Goal: Task Accomplishment & Management: Manage account settings

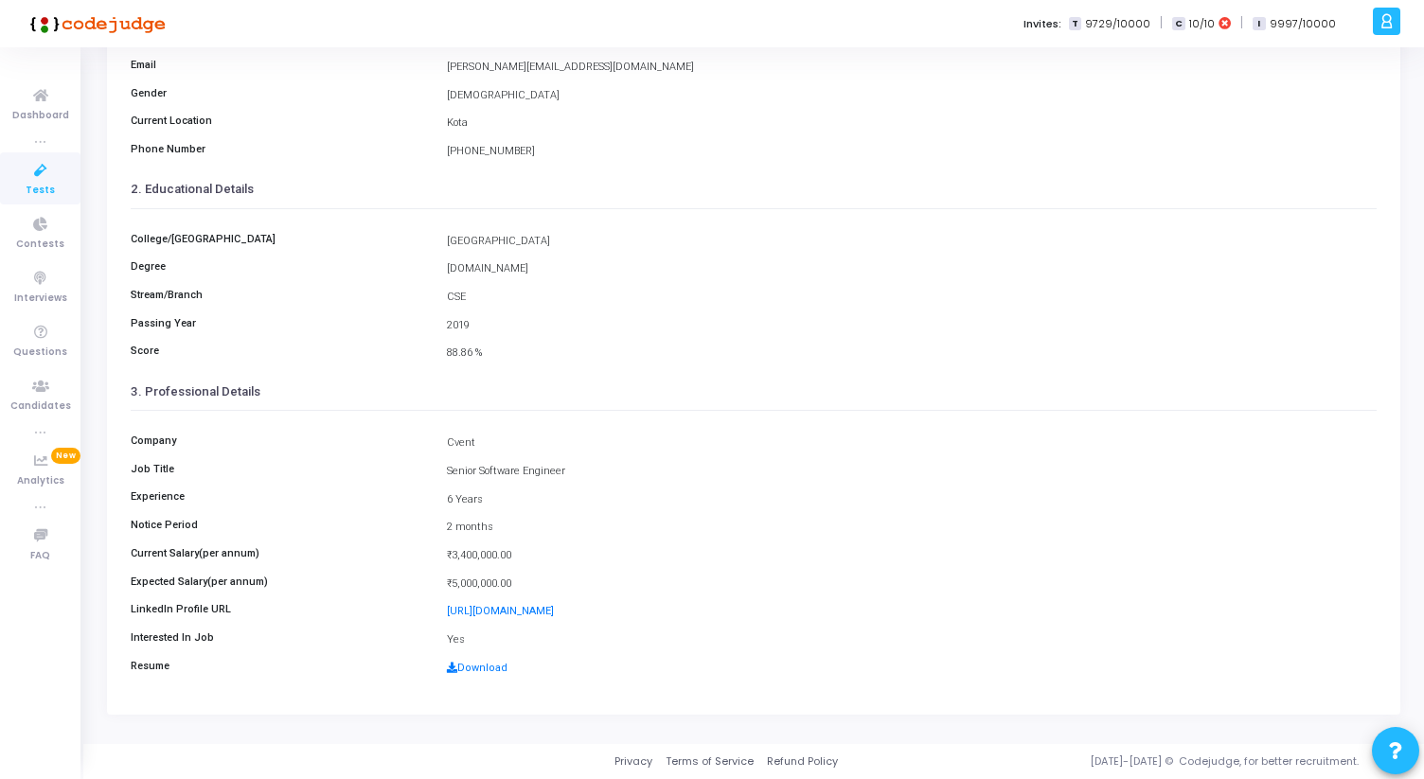
click at [700, 260] on div "Degree [DOMAIN_NAME]" at bounding box center [753, 269] width 1265 height 18
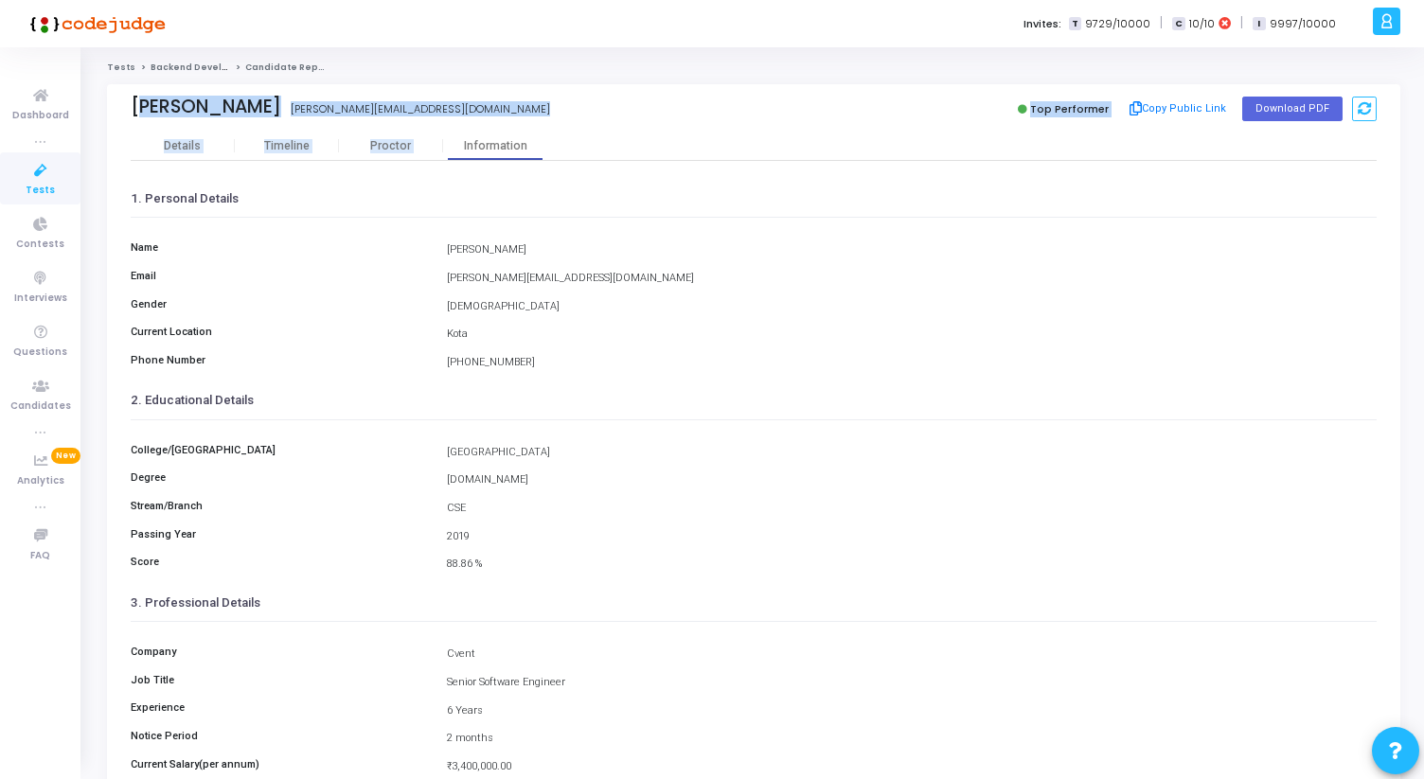
drag, startPoint x: 132, startPoint y: 103, endPoint x: 513, endPoint y: 138, distance: 383.1
click at [513, 138] on div "[PERSON_NAME] [PERSON_NAME] [PERSON_NAME][EMAIL_ADDRESS][DOMAIN_NAME] Top Perfo…" at bounding box center [753, 505] width 1293 height 842
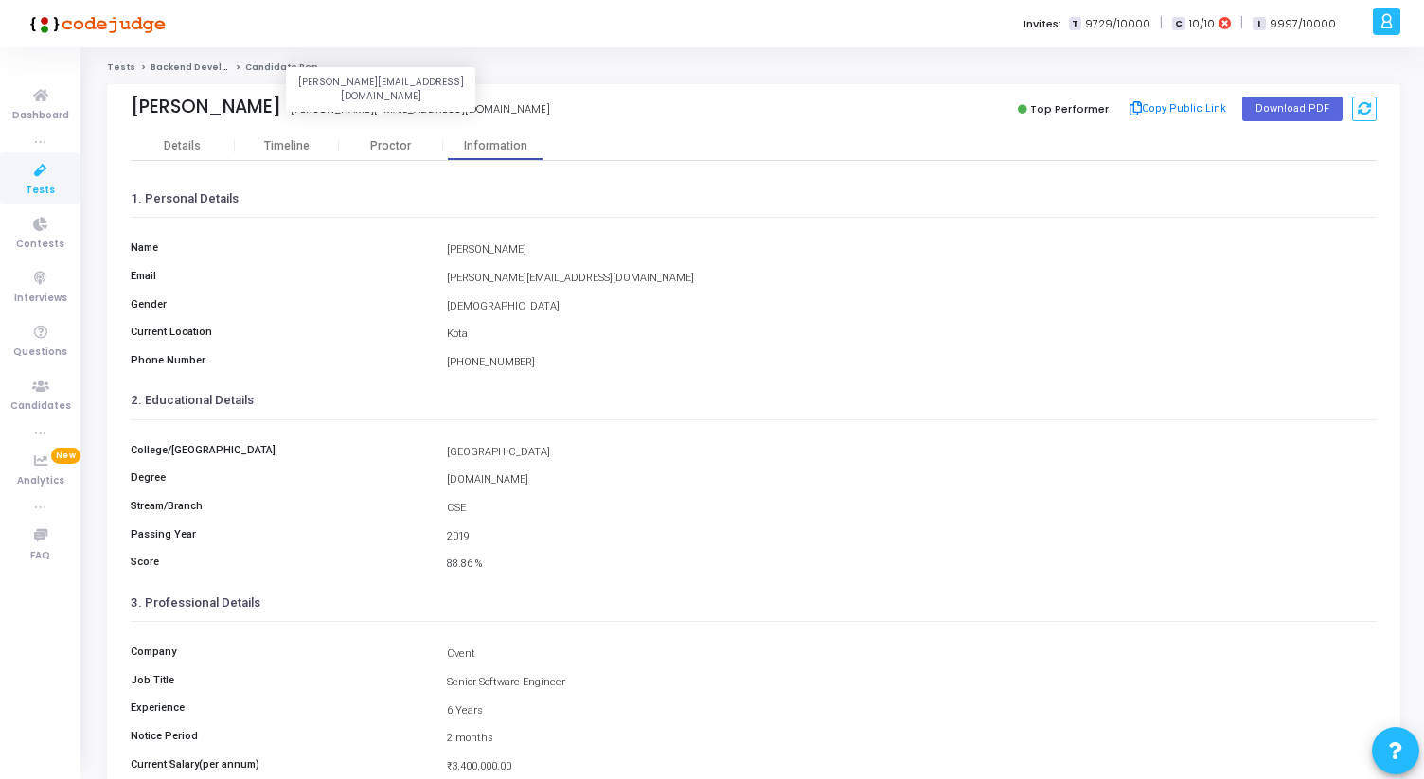
click at [452, 105] on div "[PERSON_NAME][EMAIL_ADDRESS][DOMAIN_NAME]" at bounding box center [420, 109] width 259 height 16
drag, startPoint x: 459, startPoint y: 107, endPoint x: 104, endPoint y: 106, distance: 355.0
click at [104, 107] on div "[PERSON_NAME] [PERSON_NAME] [PERSON_NAME][EMAIL_ADDRESS][DOMAIN_NAME] Top Perfo…" at bounding box center [753, 514] width 1312 height 860
click at [104, 106] on div "[PERSON_NAME] [PERSON_NAME][EMAIL_ADDRESS][DOMAIN_NAME] Top Performer Copy Publ…" at bounding box center [753, 514] width 1312 height 860
drag, startPoint x: 131, startPoint y: 104, endPoint x: 473, endPoint y: 111, distance: 342.7
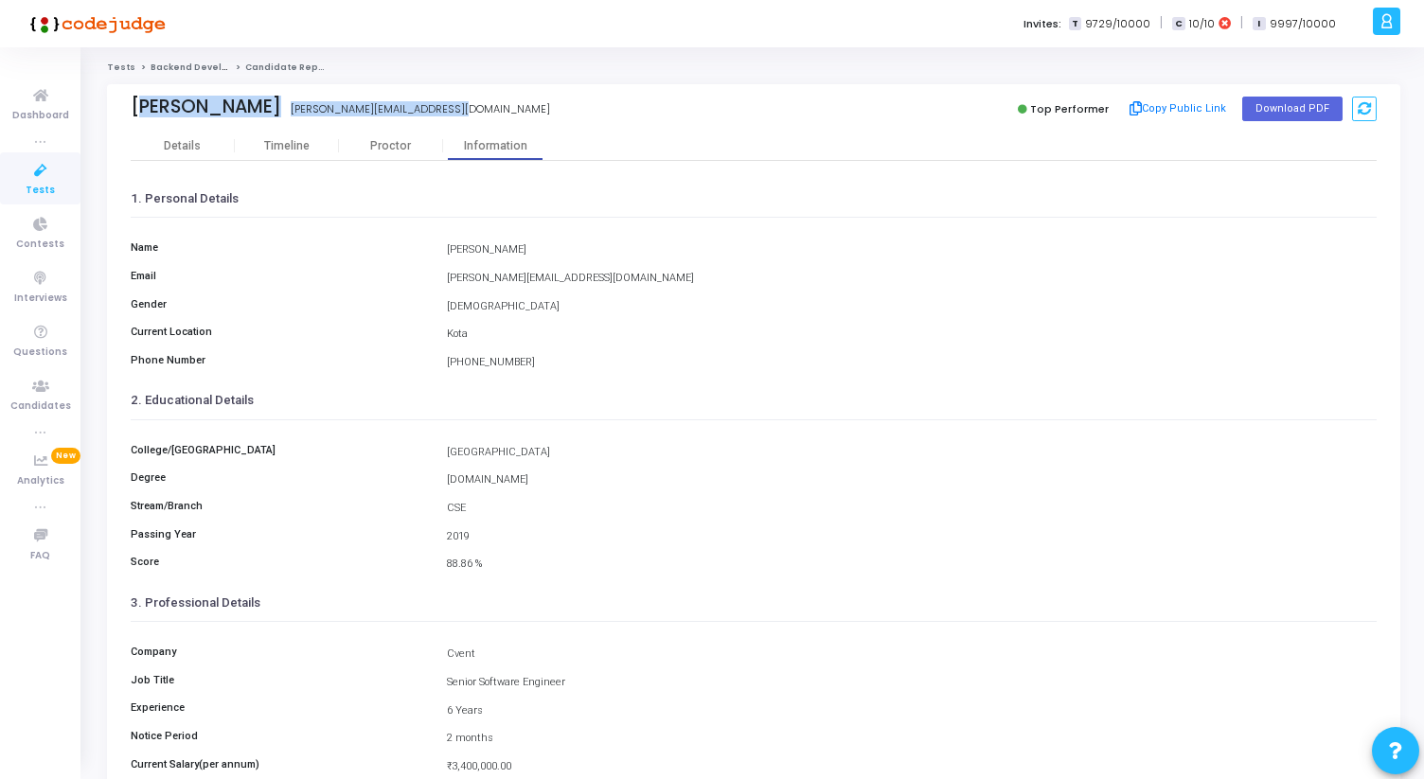
click at [473, 111] on div "[PERSON_NAME] [PERSON_NAME] [PERSON_NAME][EMAIL_ADDRESS][DOMAIN_NAME] [PERSON_N…" at bounding box center [437, 109] width 613 height 27
click at [473, 111] on div "[PERSON_NAME] [PERSON_NAME][EMAIL_ADDRESS][DOMAIN_NAME]" at bounding box center [437, 109] width 613 height 27
drag, startPoint x: 457, startPoint y: 110, endPoint x: 122, endPoint y: 107, distance: 335.1
click at [122, 108] on div "[PERSON_NAME] [PERSON_NAME] [PERSON_NAME][EMAIL_ADDRESS][DOMAIN_NAME] Top Perfo…" at bounding box center [753, 107] width 1293 height 47
click at [122, 107] on div "[PERSON_NAME] [PERSON_NAME][EMAIL_ADDRESS][DOMAIN_NAME] Top Performer Copy Publ…" at bounding box center [753, 107] width 1293 height 47
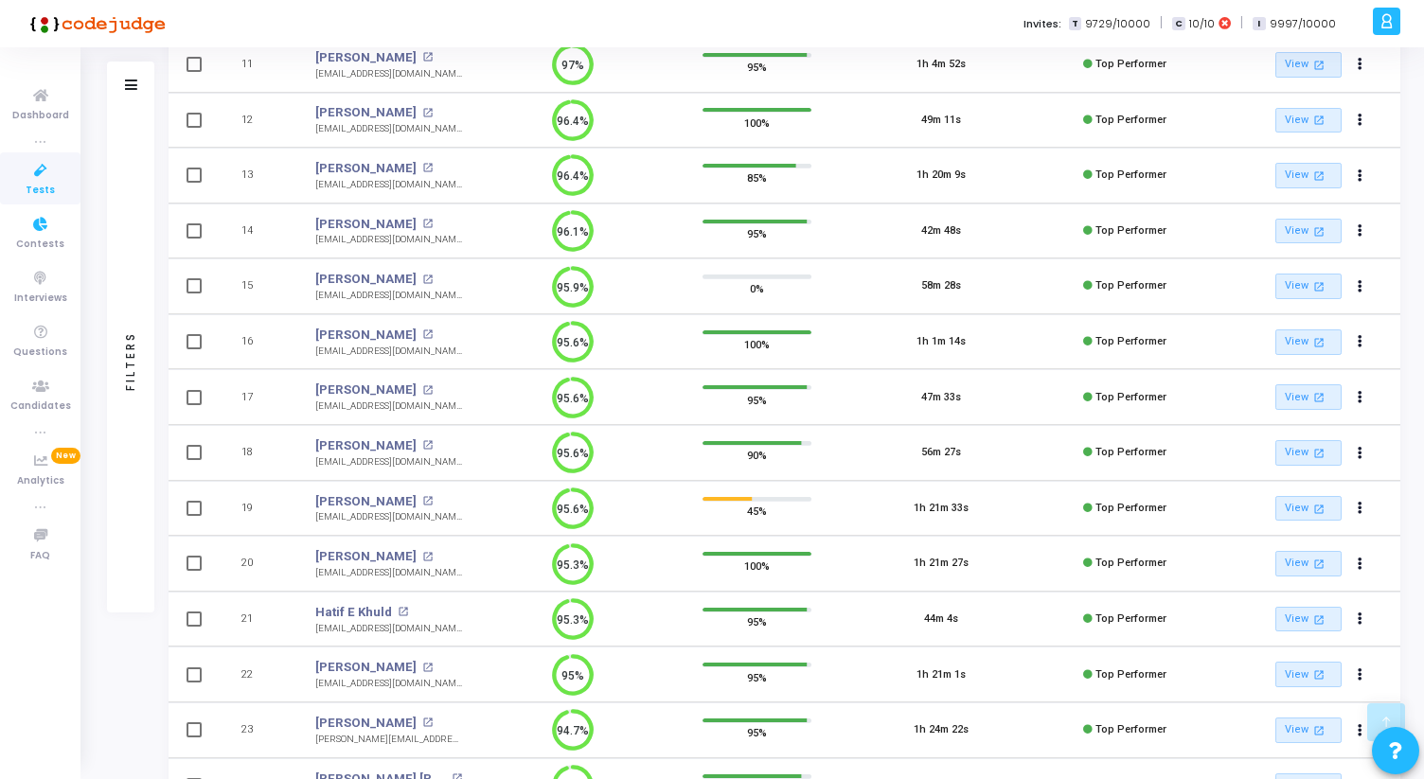
click at [31, 179] on icon at bounding box center [41, 171] width 40 height 24
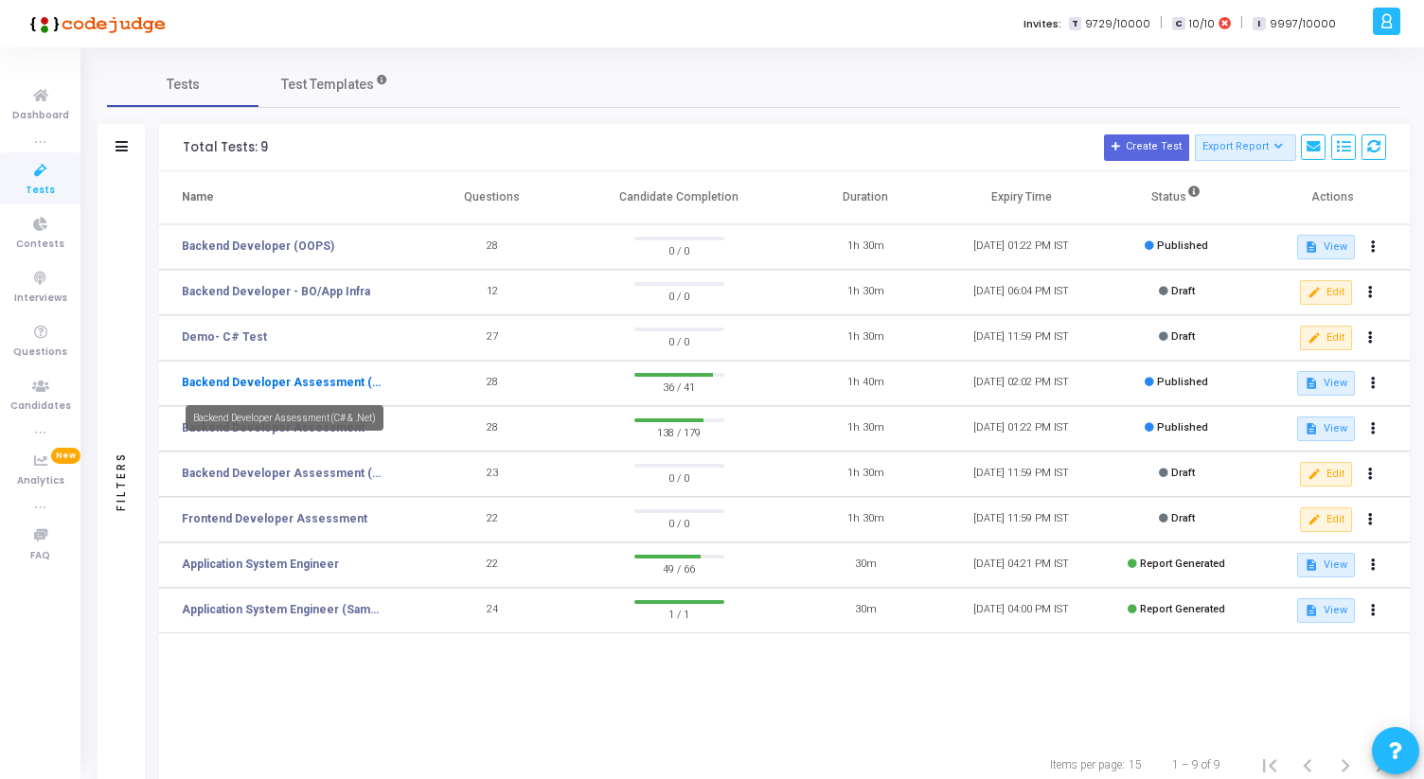
click at [294, 388] on link "Backend Developer Assessment (C# & .Net)" at bounding box center [284, 382] width 204 height 17
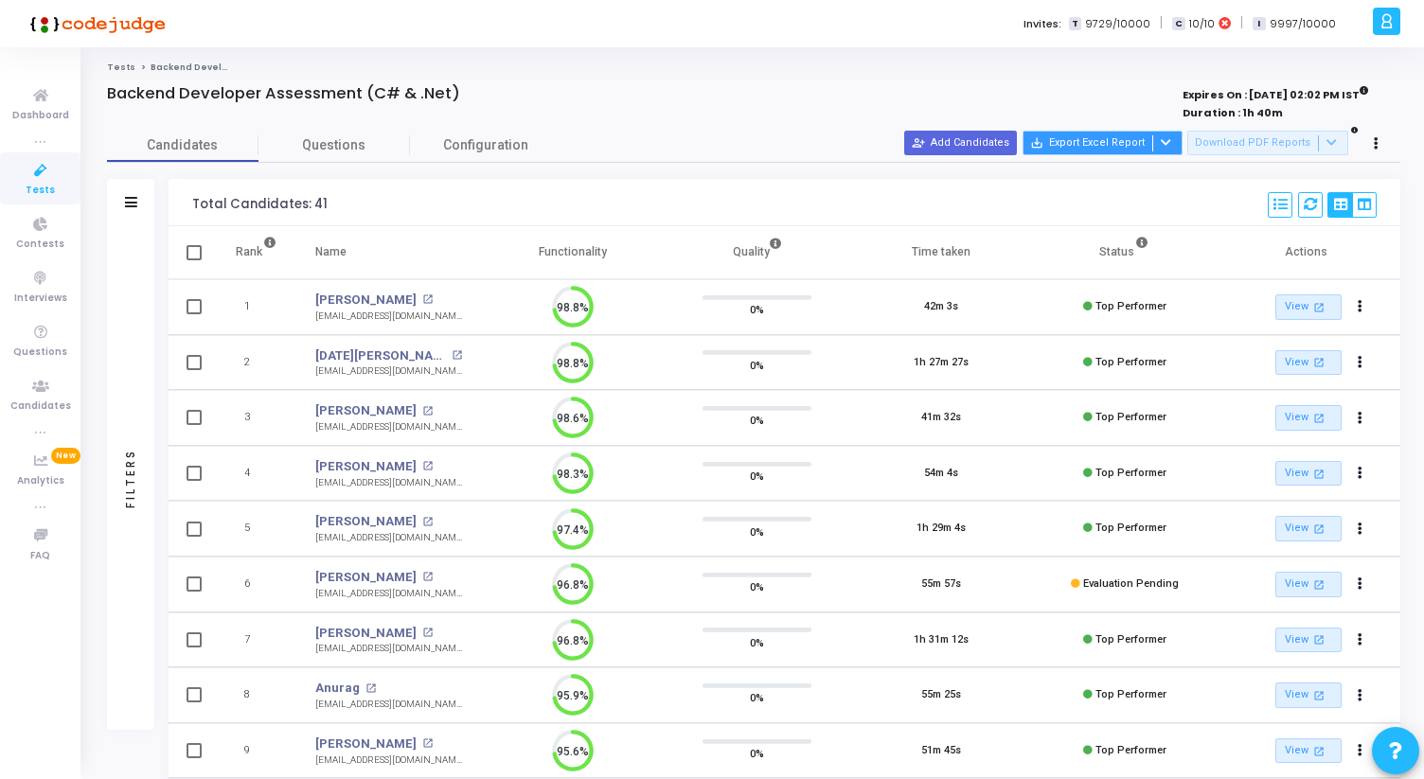
click at [1171, 142] on icon at bounding box center [1166, 142] width 10 height 10
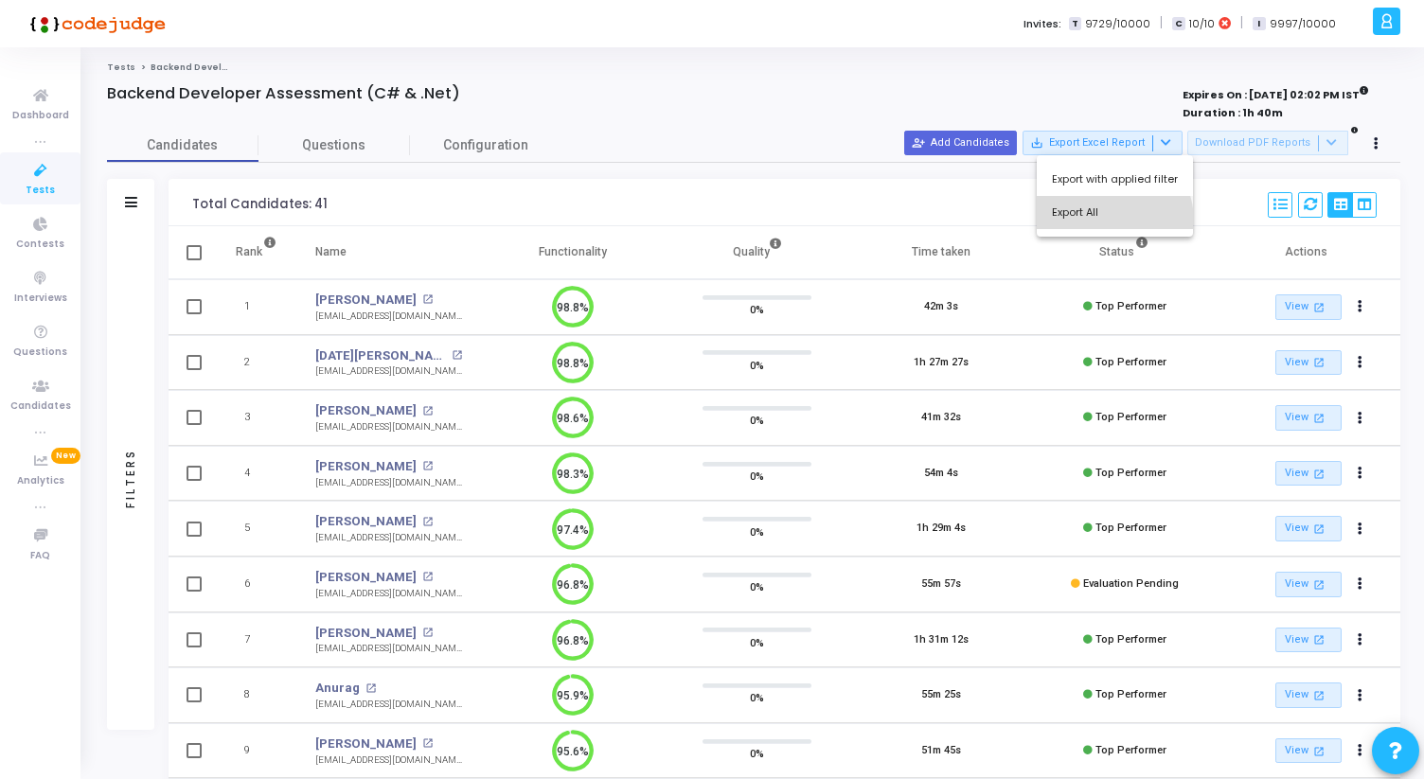
click at [1108, 221] on button "Export All" at bounding box center [1115, 212] width 156 height 33
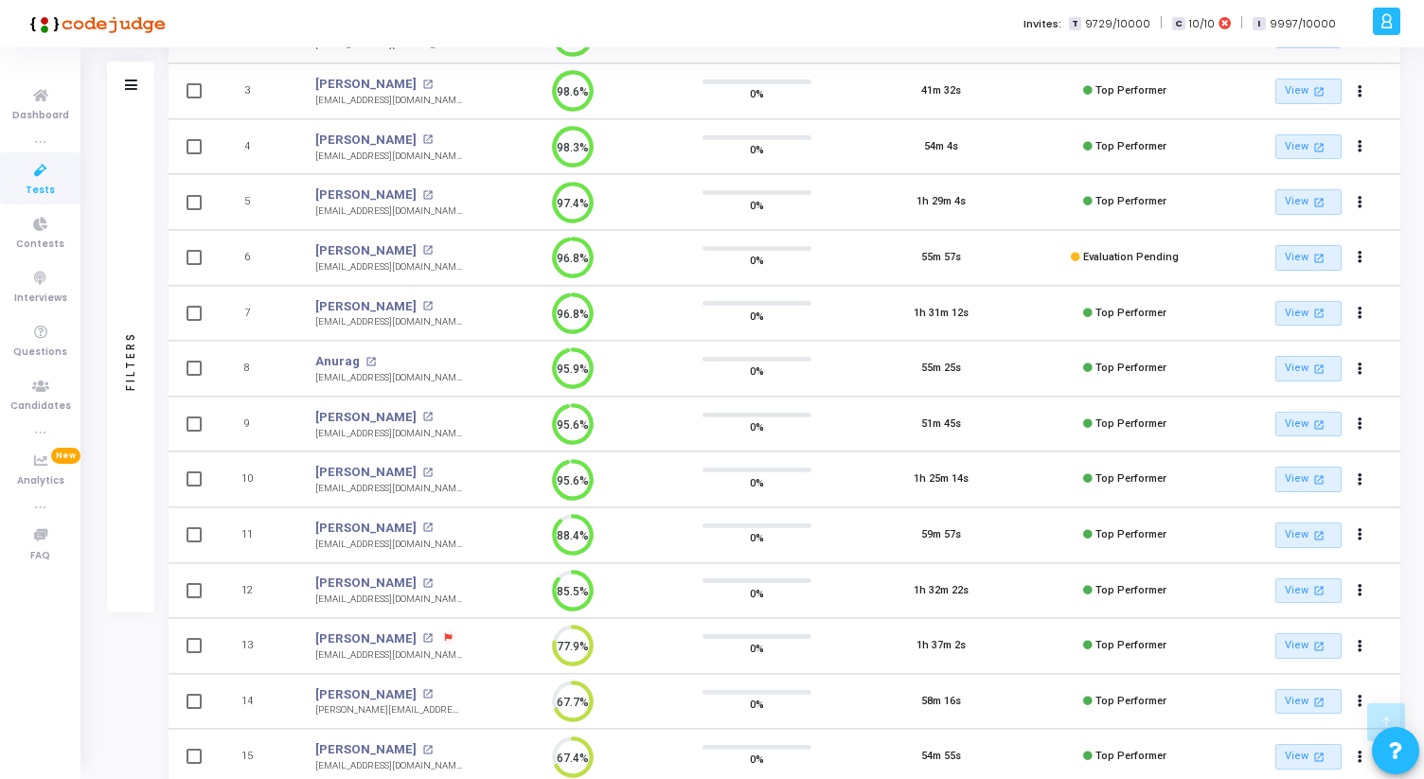
scroll to position [434, 0]
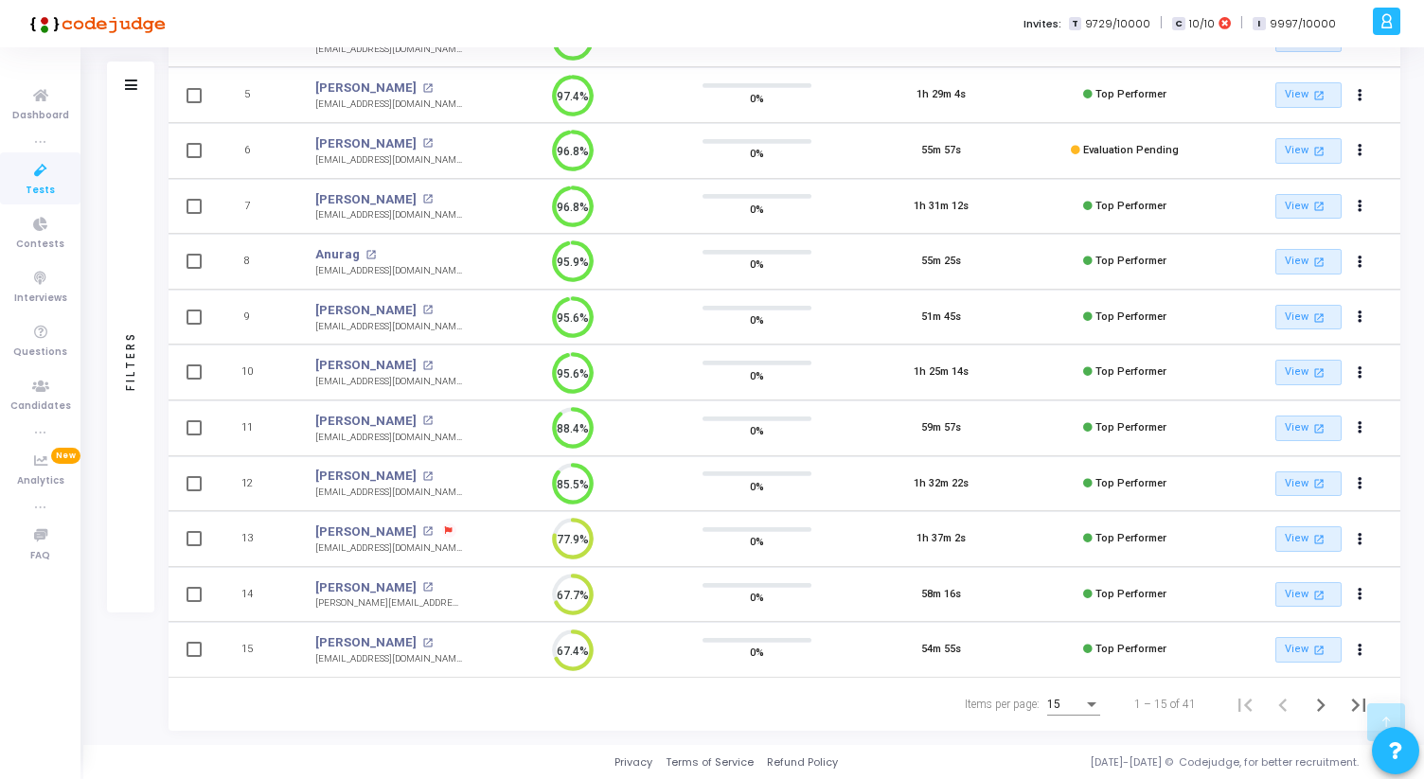
click at [1070, 712] on div "15" at bounding box center [1073, 699] width 53 height 31
click at [1058, 685] on span "50" at bounding box center [1074, 694] width 53 height 34
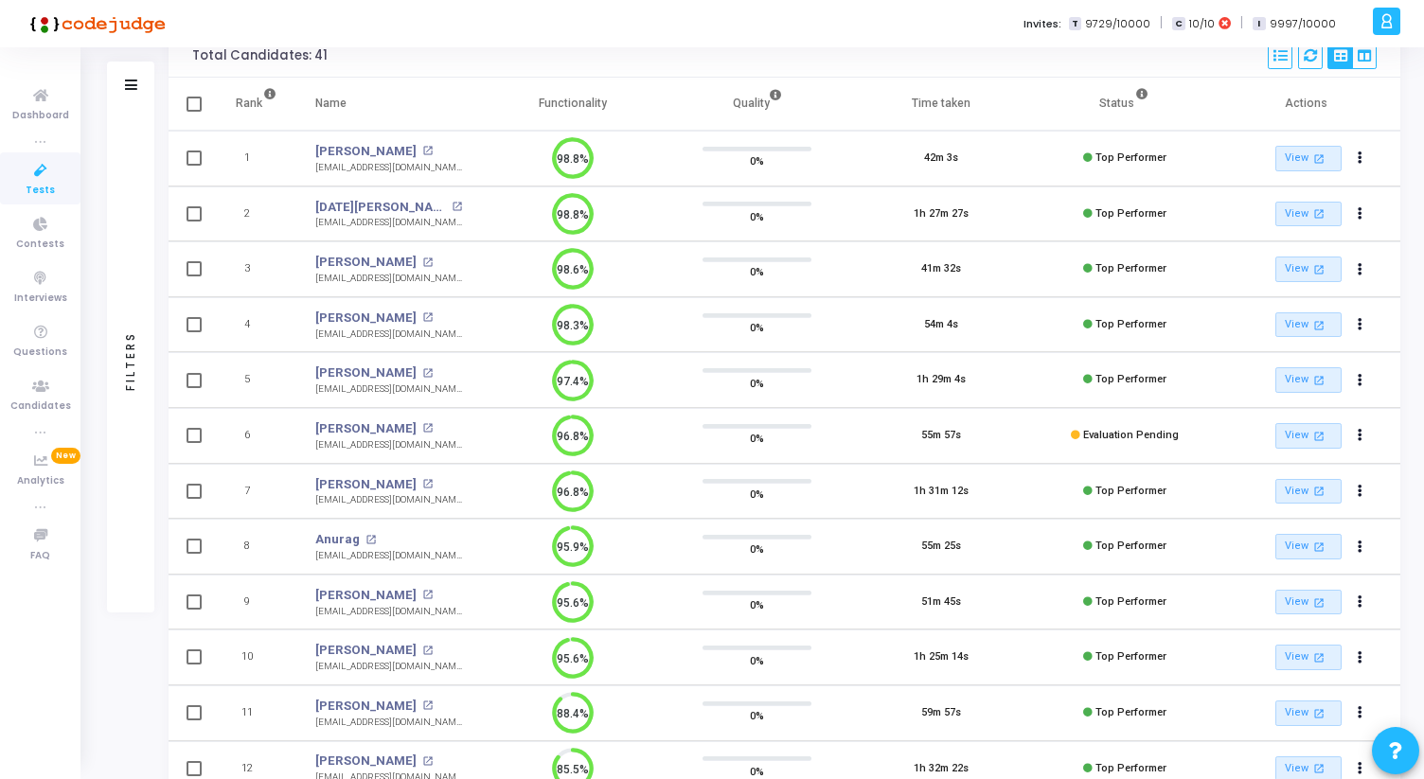
scroll to position [576, 0]
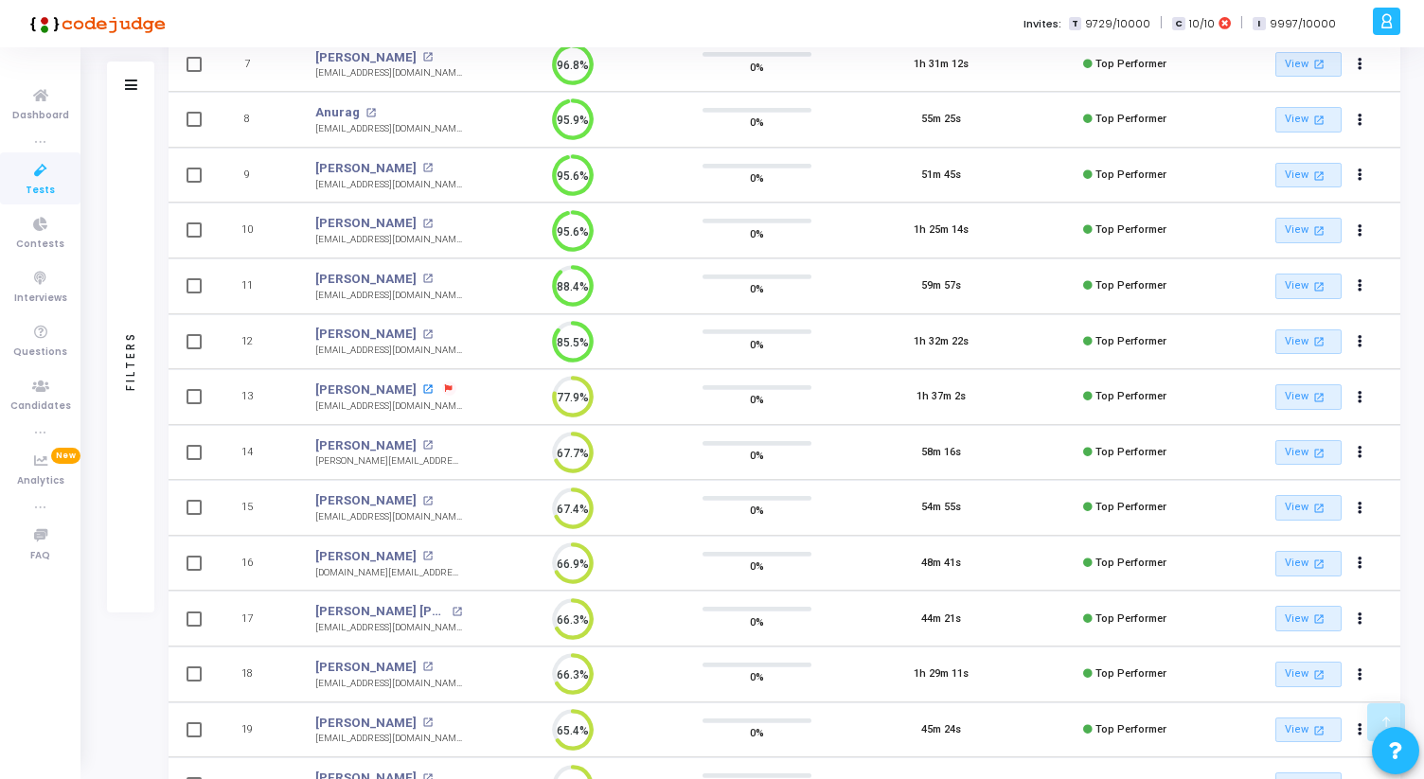
click at [422, 392] on mat-icon "open_in_new" at bounding box center [427, 389] width 10 height 10
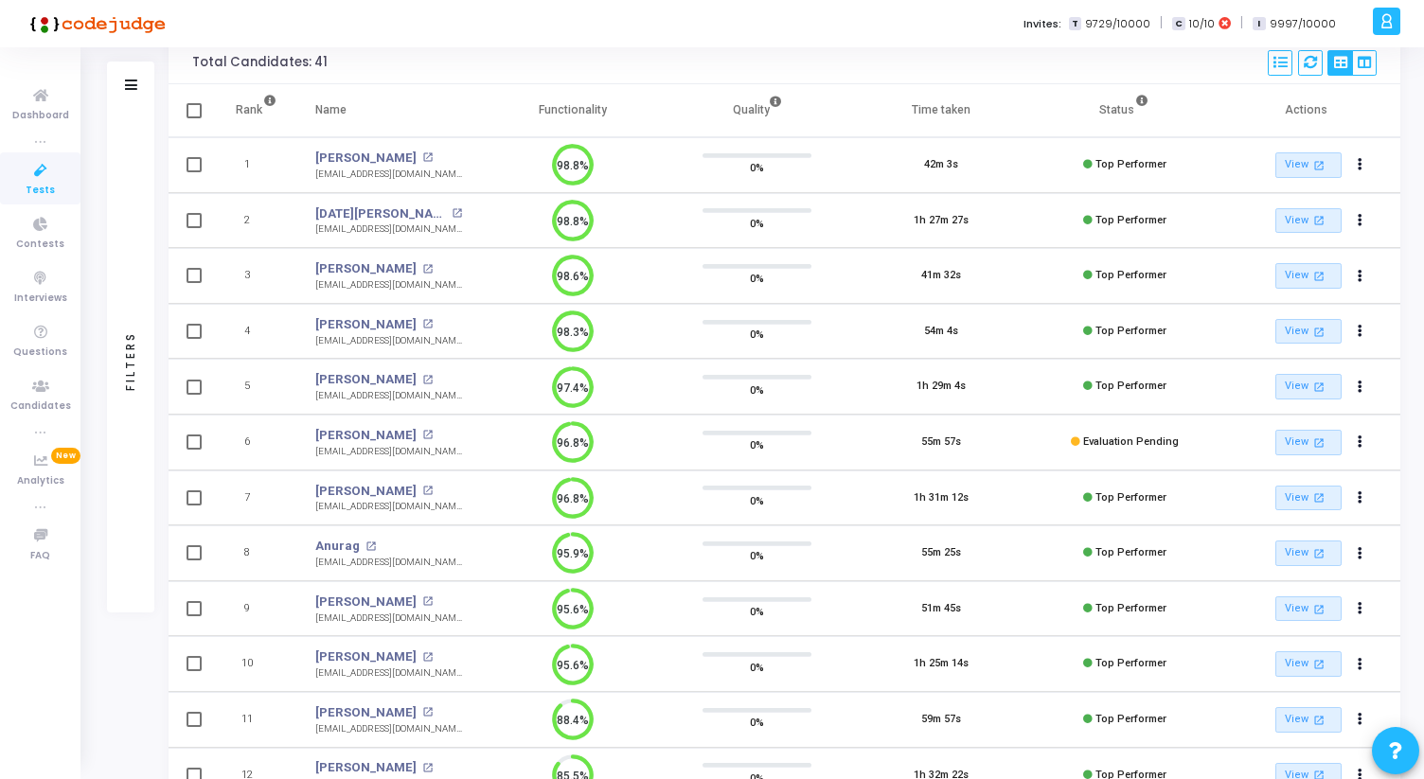
scroll to position [0, 0]
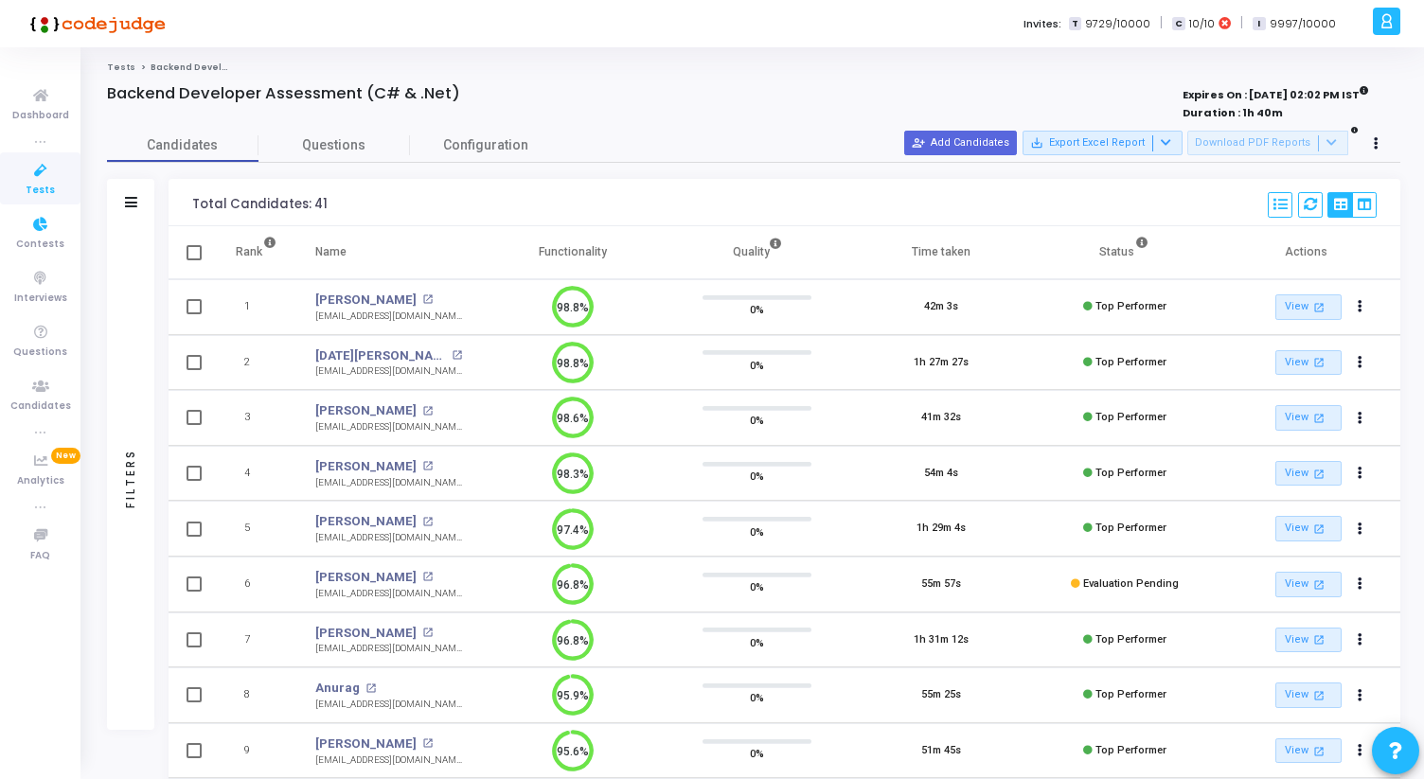
click at [23, 172] on icon at bounding box center [41, 171] width 40 height 24
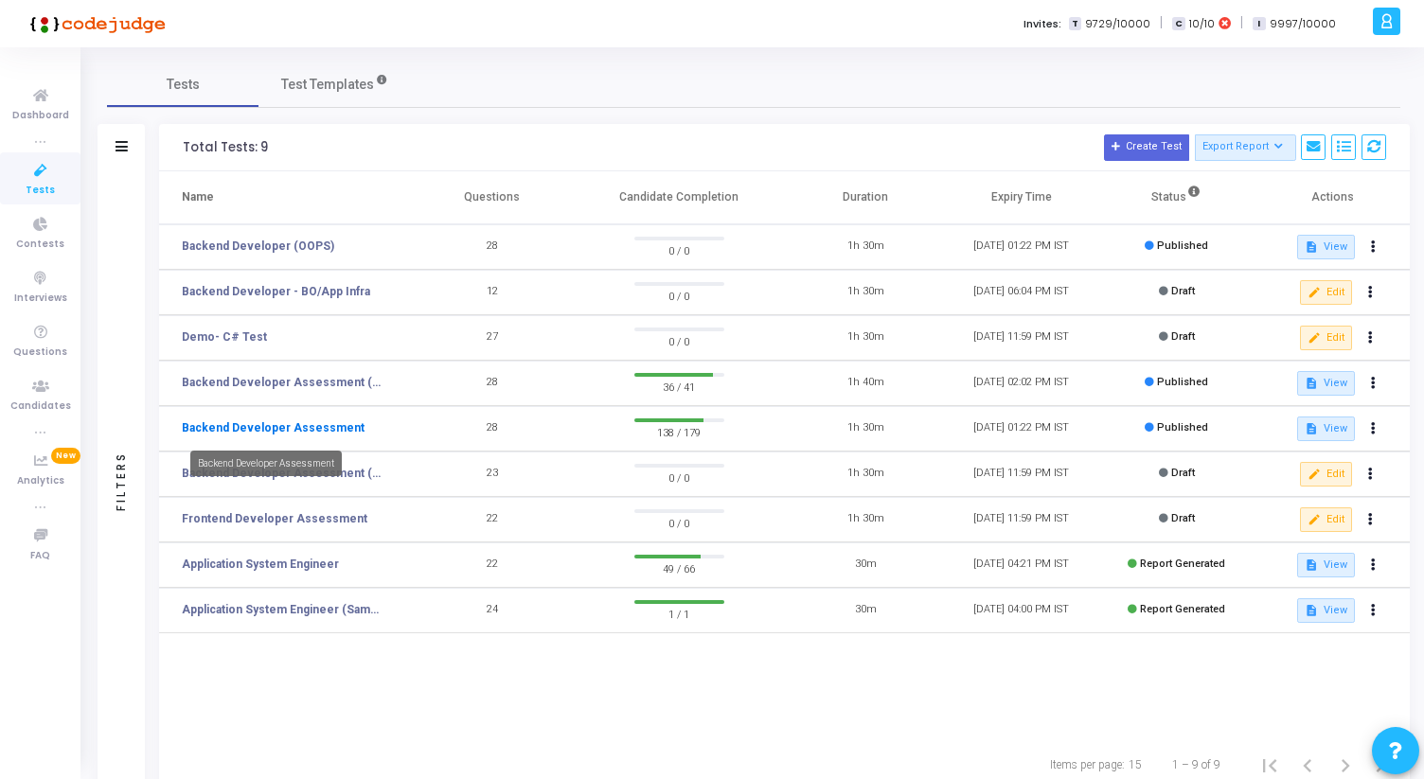
click at [315, 426] on link "Backend Developer Assessment" at bounding box center [273, 427] width 183 height 17
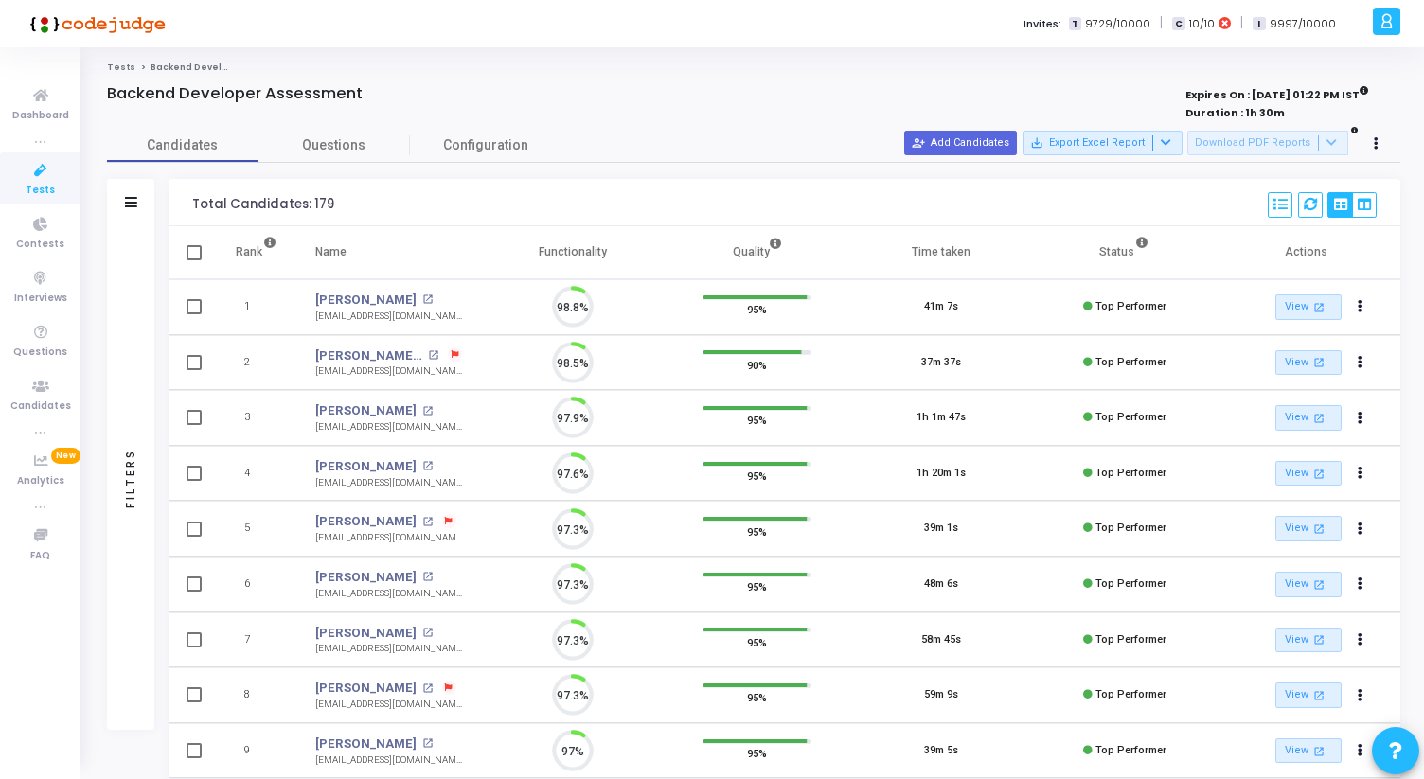
click at [652, 62] on ol "Tests Backend Developer Assessment" at bounding box center [753, 68] width 1293 height 12
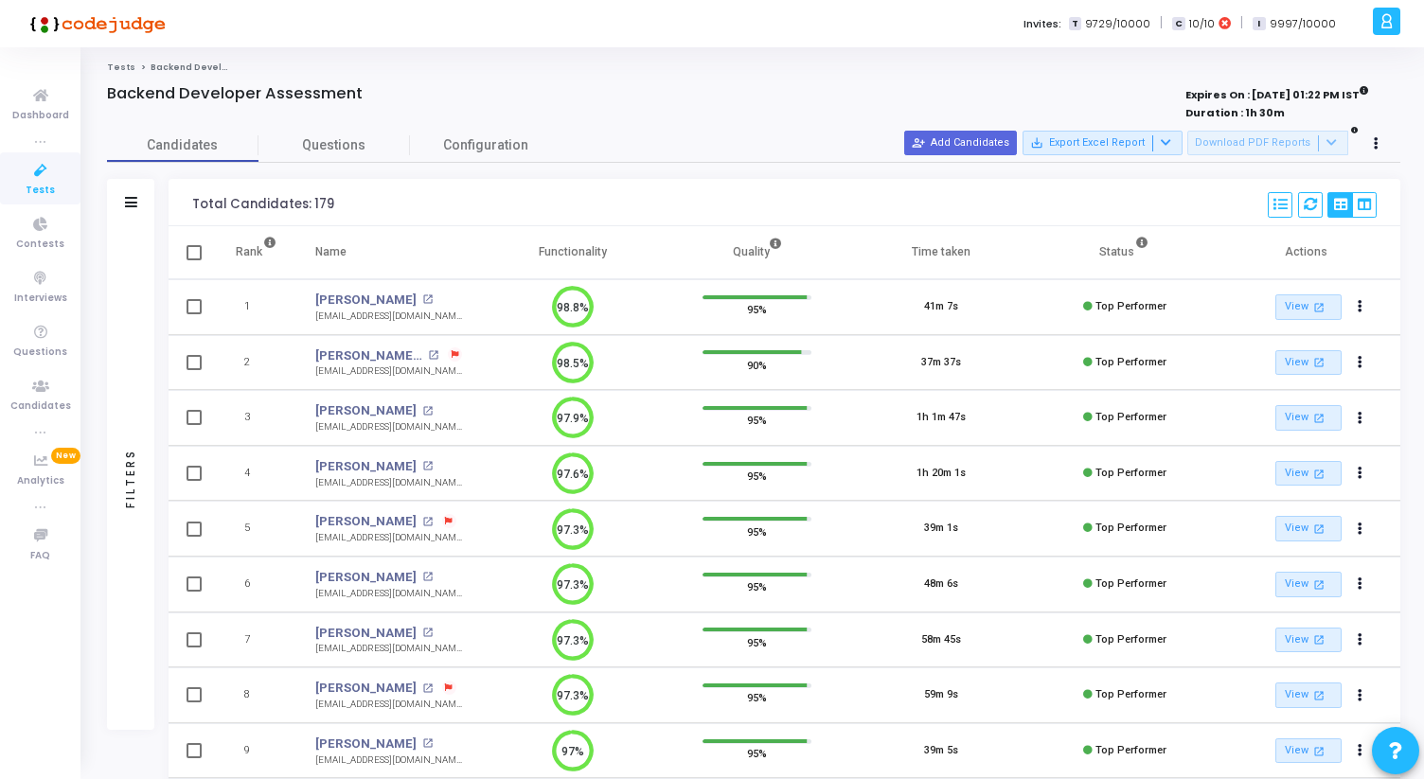
click at [564, 154] on div "Candidates Questions Configuration" at bounding box center [753, 145] width 1293 height 33
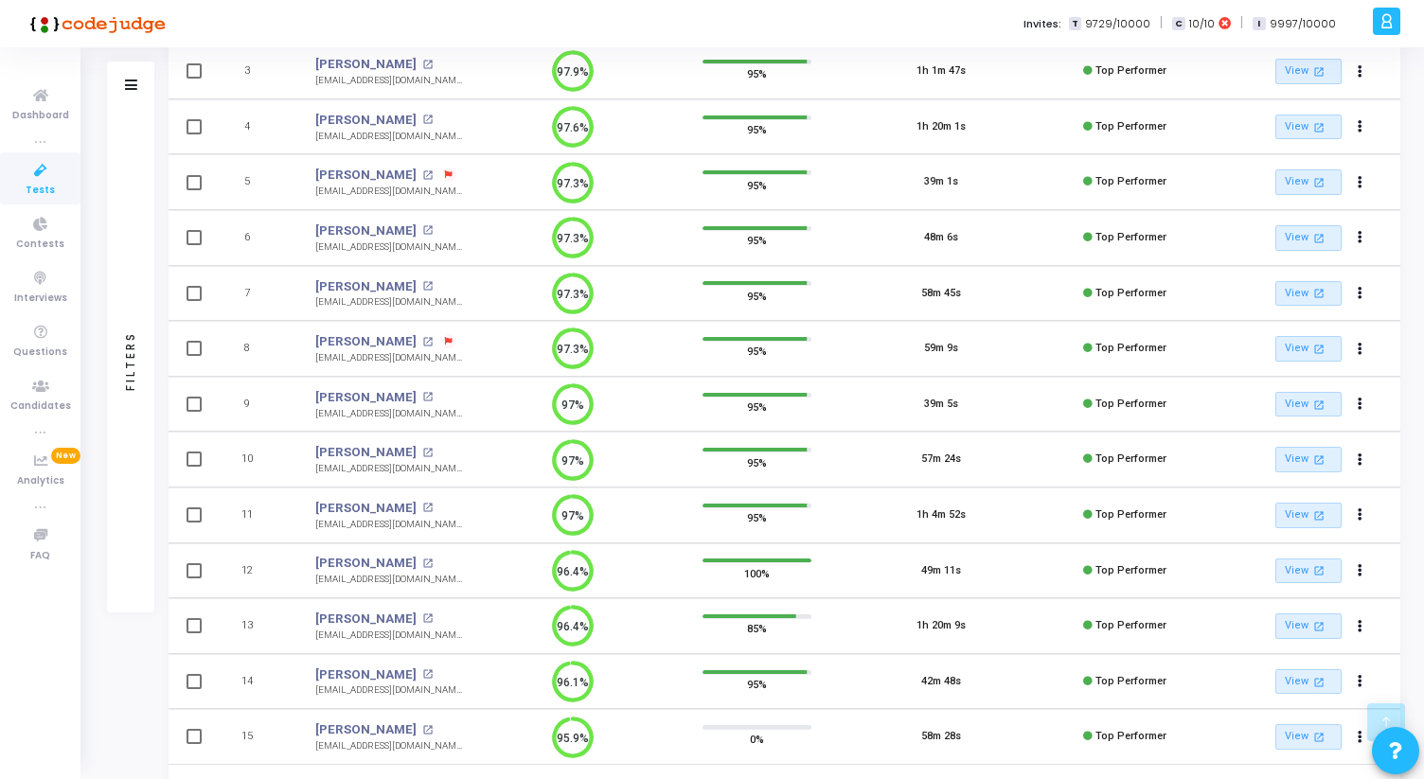
scroll to position [434, 0]
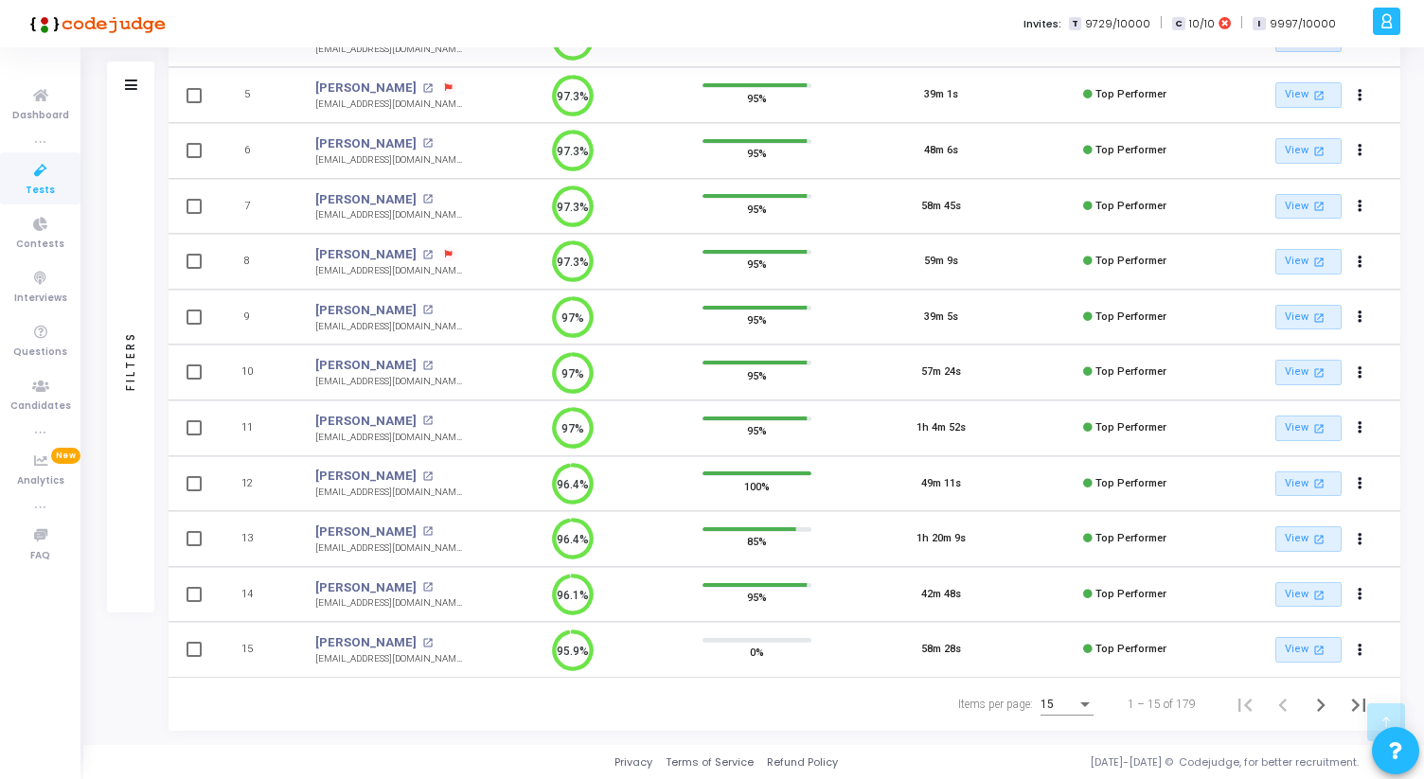
click at [1091, 695] on div "15" at bounding box center [1066, 699] width 53 height 31
click at [1070, 688] on span "50" at bounding box center [1067, 694] width 53 height 34
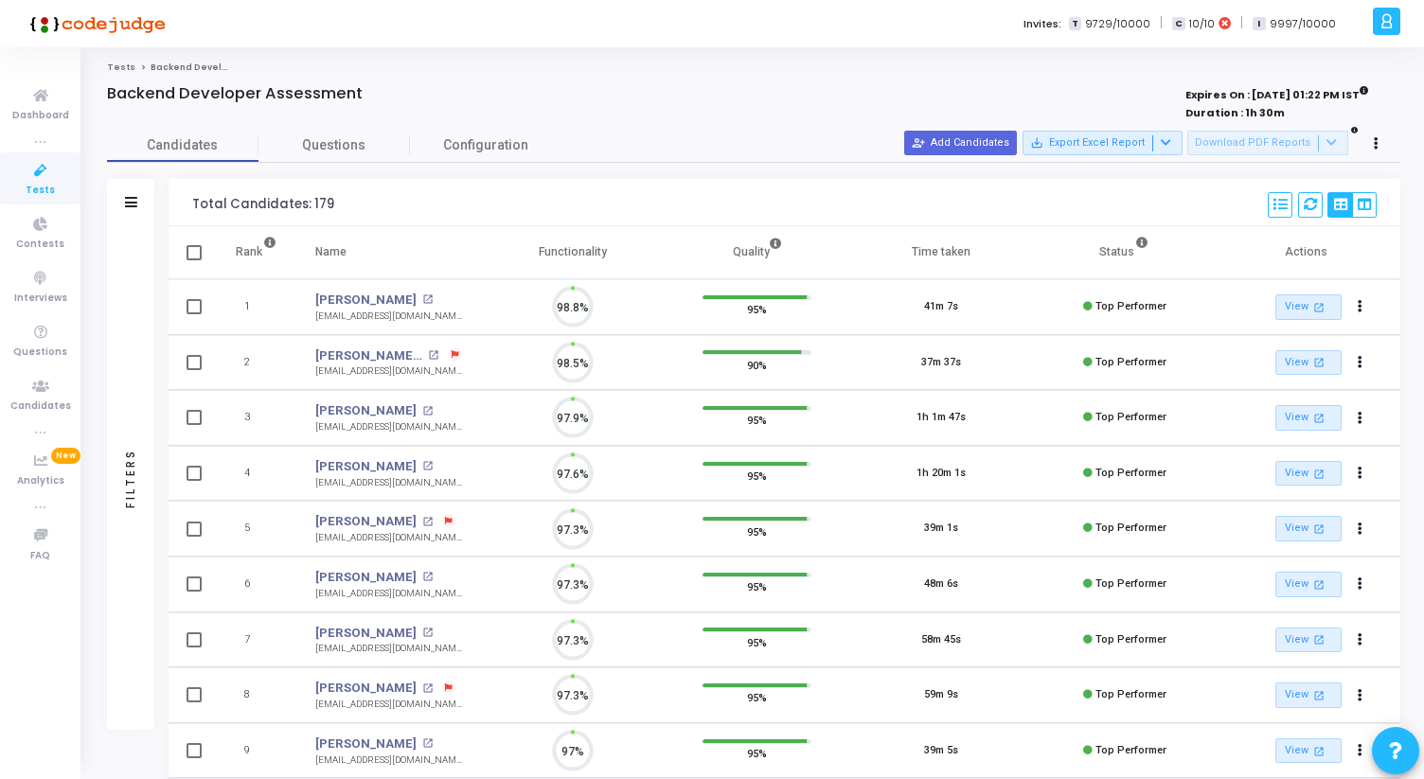
scroll to position [40, 48]
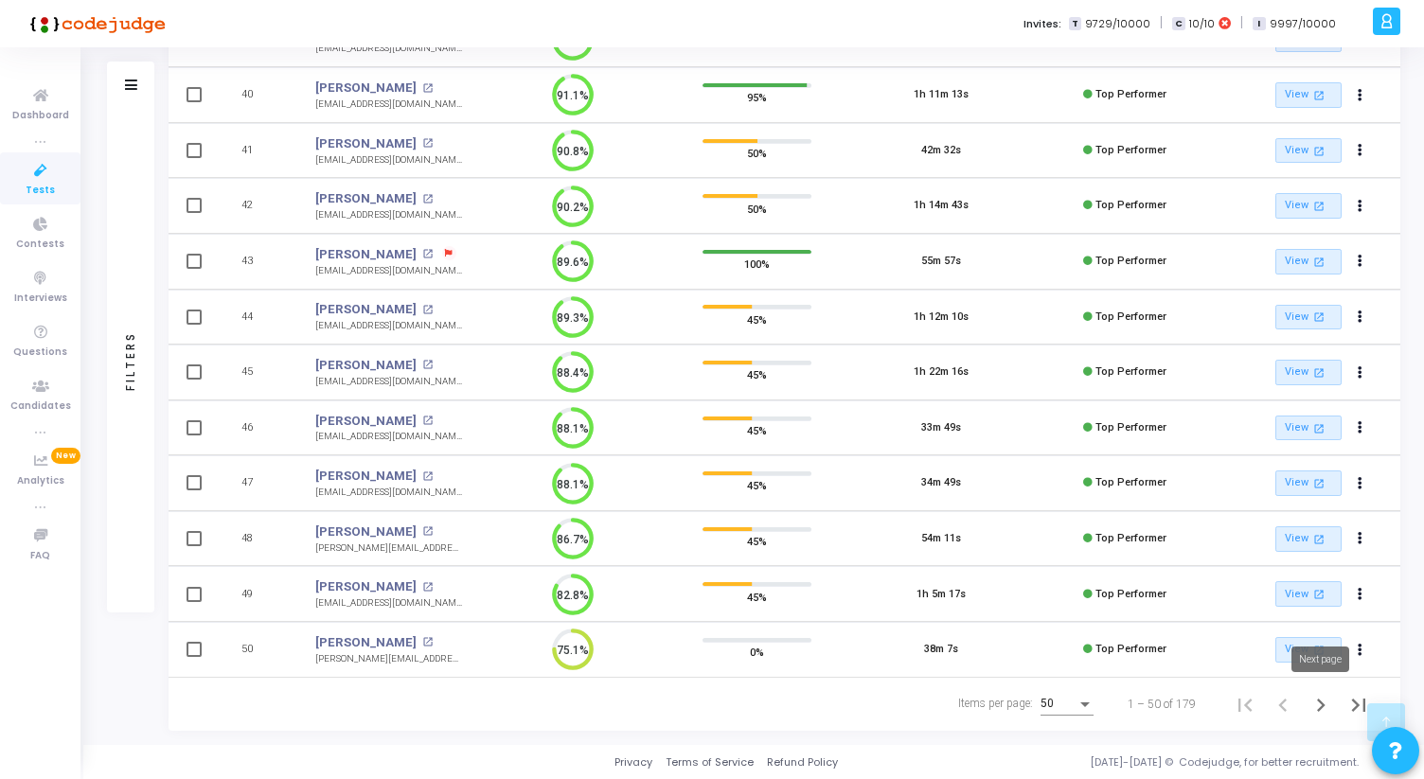
click at [1316, 700] on icon "Next page" at bounding box center [1320, 705] width 27 height 27
